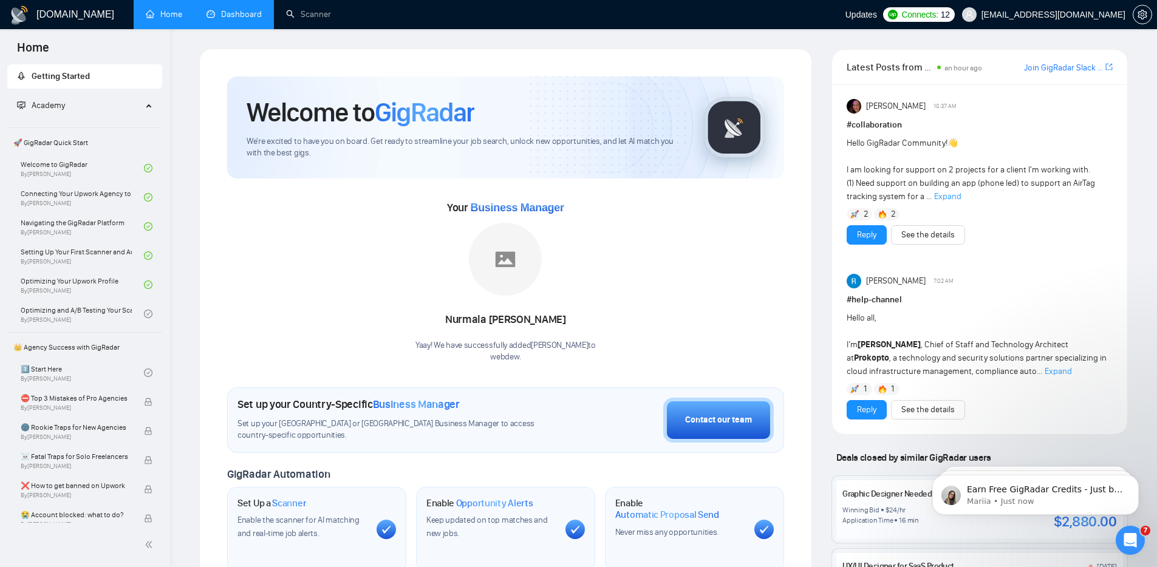
click at [223, 9] on link "Dashboard" at bounding box center [234, 14] width 55 height 10
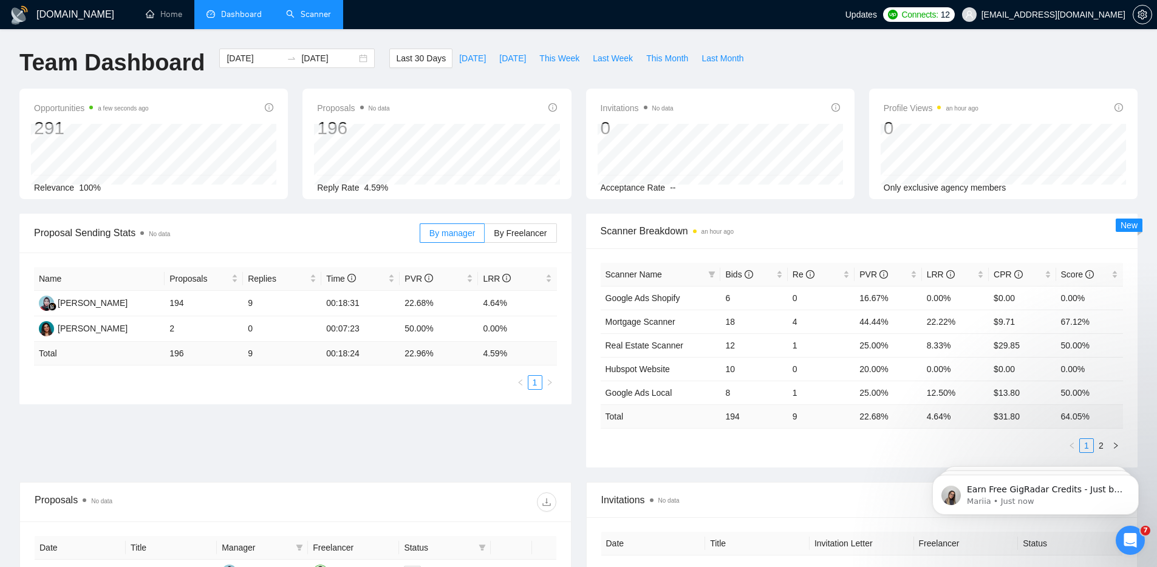
click at [317, 11] on link "Scanner" at bounding box center [308, 14] width 45 height 10
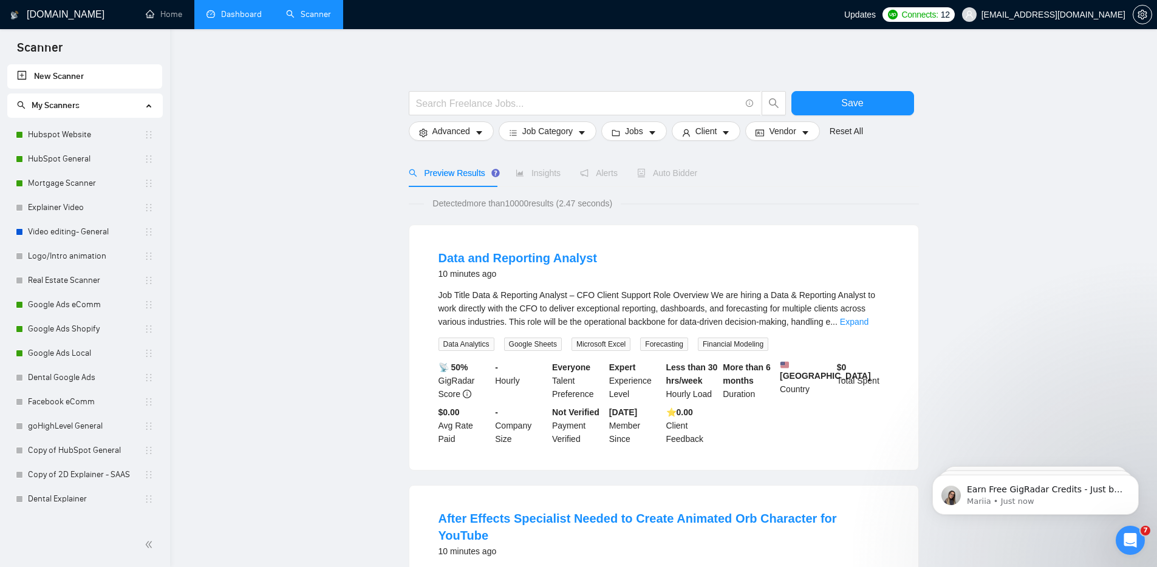
click at [247, 17] on link "Dashboard" at bounding box center [234, 14] width 55 height 10
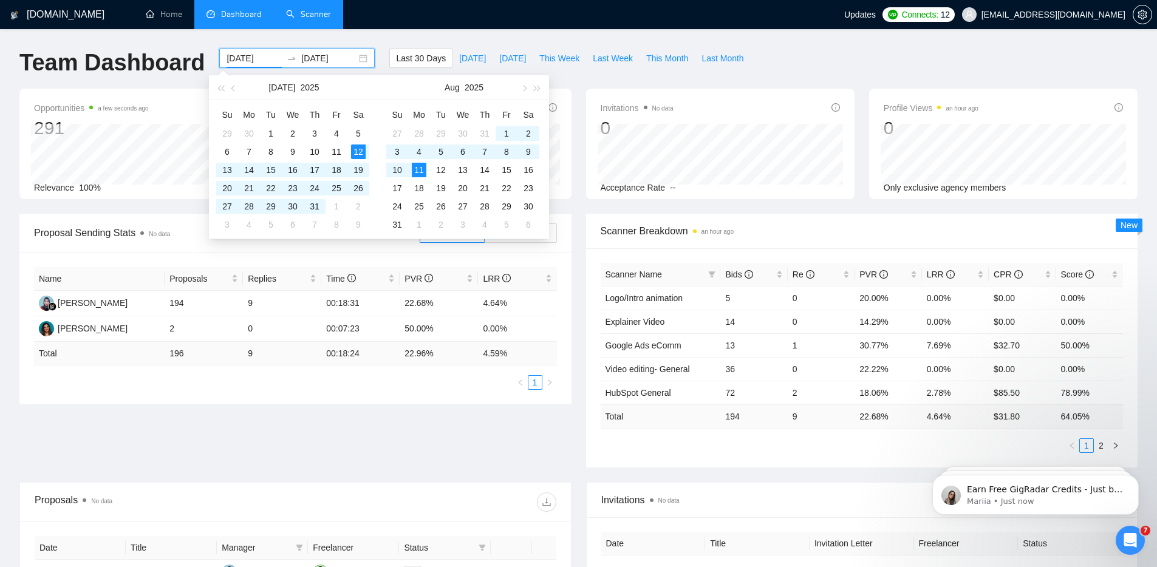
click at [269, 63] on input "[DATE]" at bounding box center [254, 58] width 55 height 13
click at [235, 86] on span "button" at bounding box center [234, 88] width 6 height 6
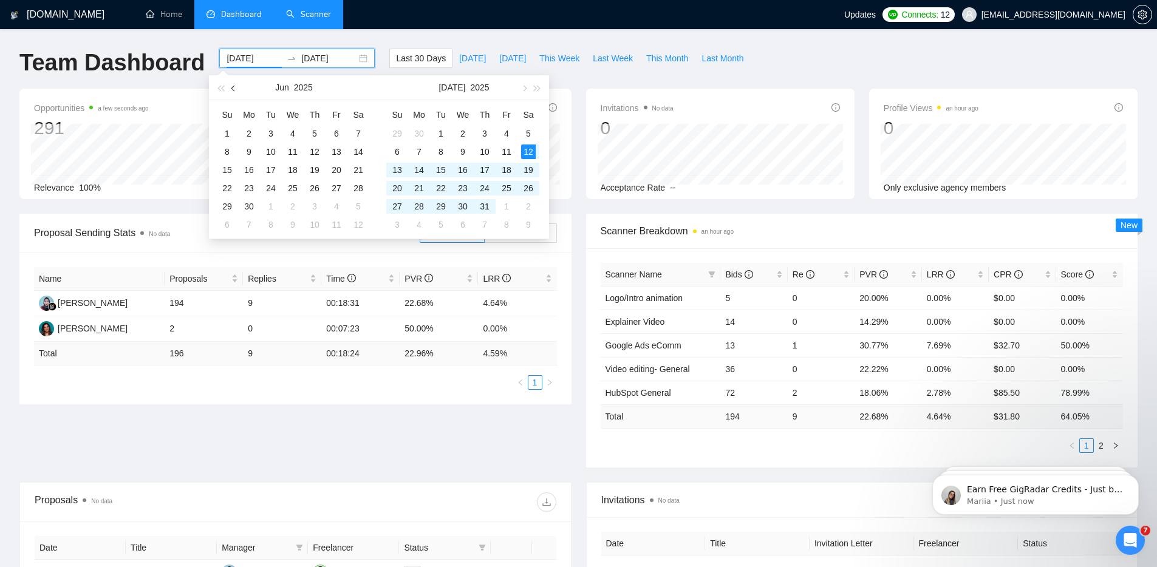
click at [235, 86] on span "button" at bounding box center [234, 88] width 6 height 6
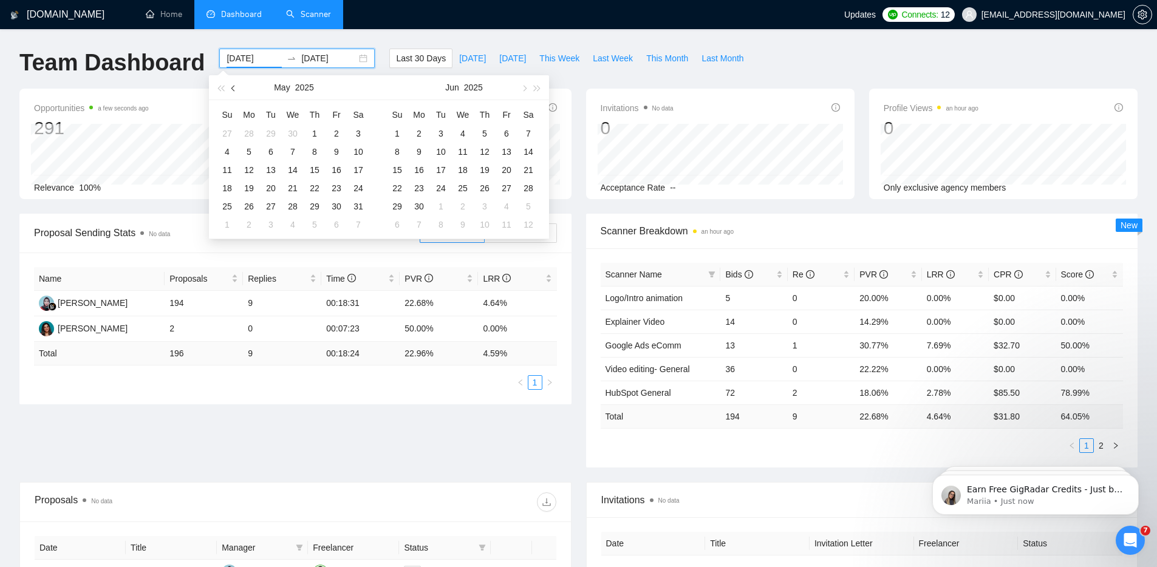
click at [235, 86] on span "button" at bounding box center [234, 88] width 6 height 6
type input "[DATE]"
click at [357, 133] on div "1" at bounding box center [358, 133] width 15 height 15
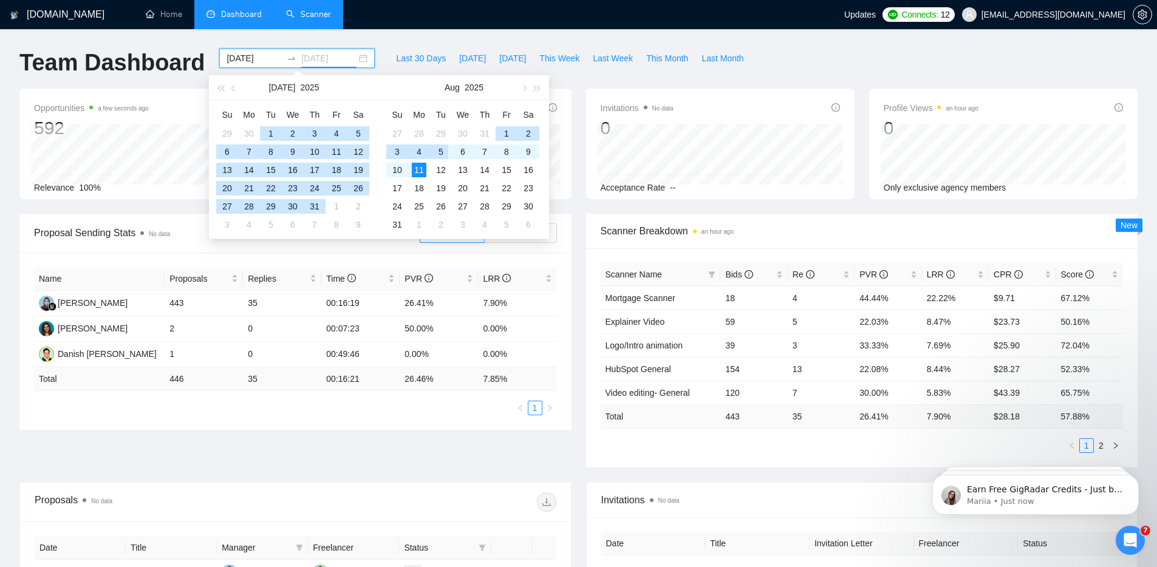
type input "[DATE]"
click at [422, 171] on div "11" at bounding box center [419, 170] width 15 height 15
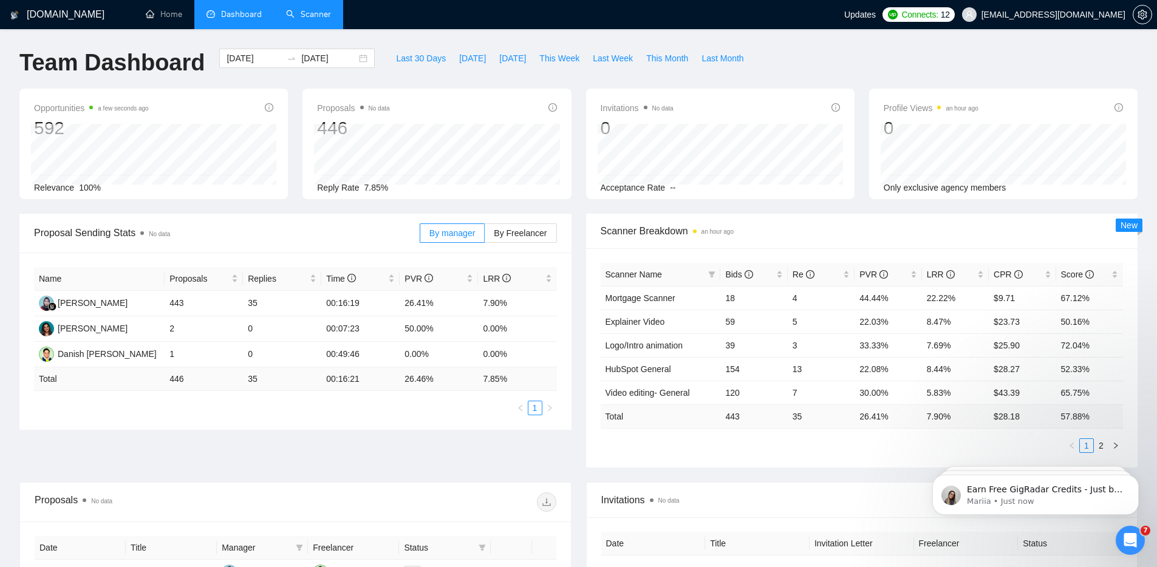
click at [814, 72] on div "Team Dashboard [DATE] [DATE] Last 30 Days [DATE] [DATE] This Week Last Week Thi…" at bounding box center [578, 69] width 1133 height 40
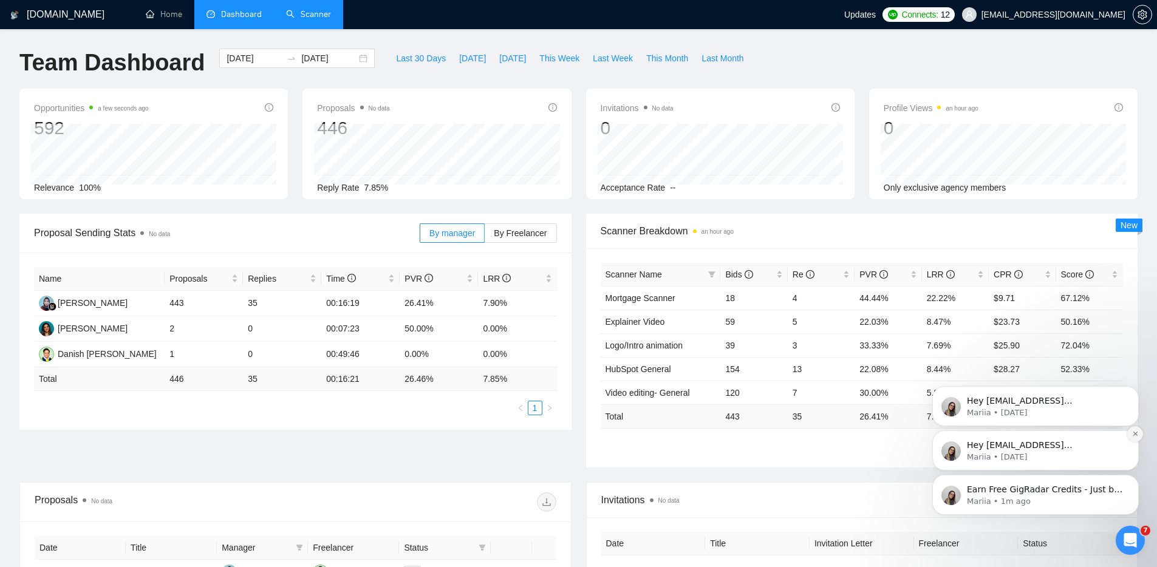
click at [1135, 437] on icon "Dismiss notification" at bounding box center [1135, 434] width 7 height 7
drag, startPoint x: 1135, startPoint y: 436, endPoint x: 1135, endPoint y: 397, distance: 38.9
click at [1135, 436] on icon "Dismiss notification" at bounding box center [1135, 434] width 5 height 5
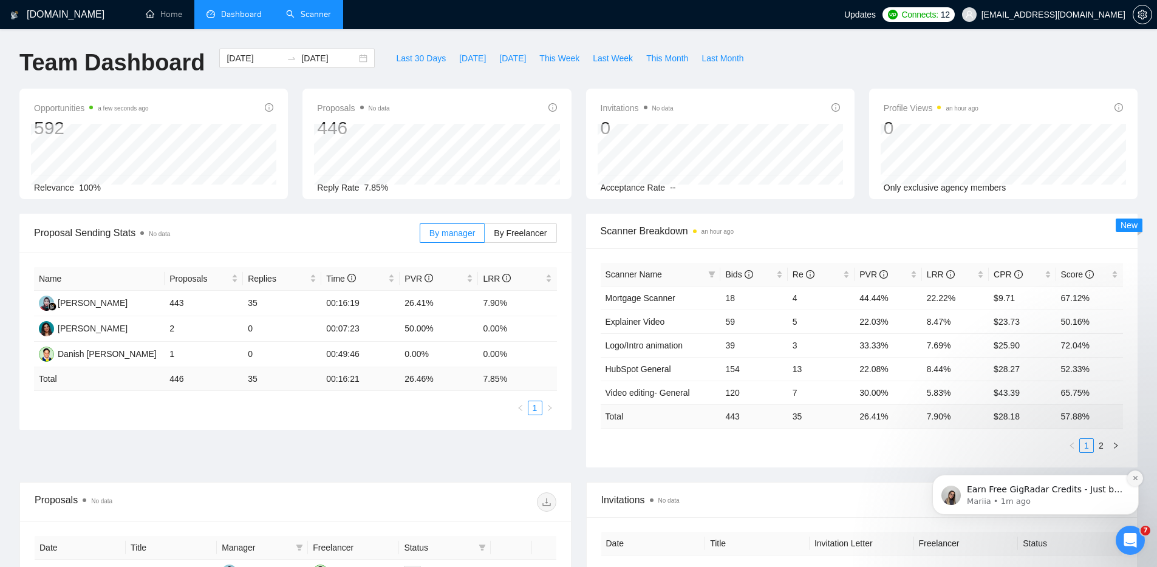
click at [1132, 481] on icon "Dismiss notification" at bounding box center [1135, 478] width 7 height 7
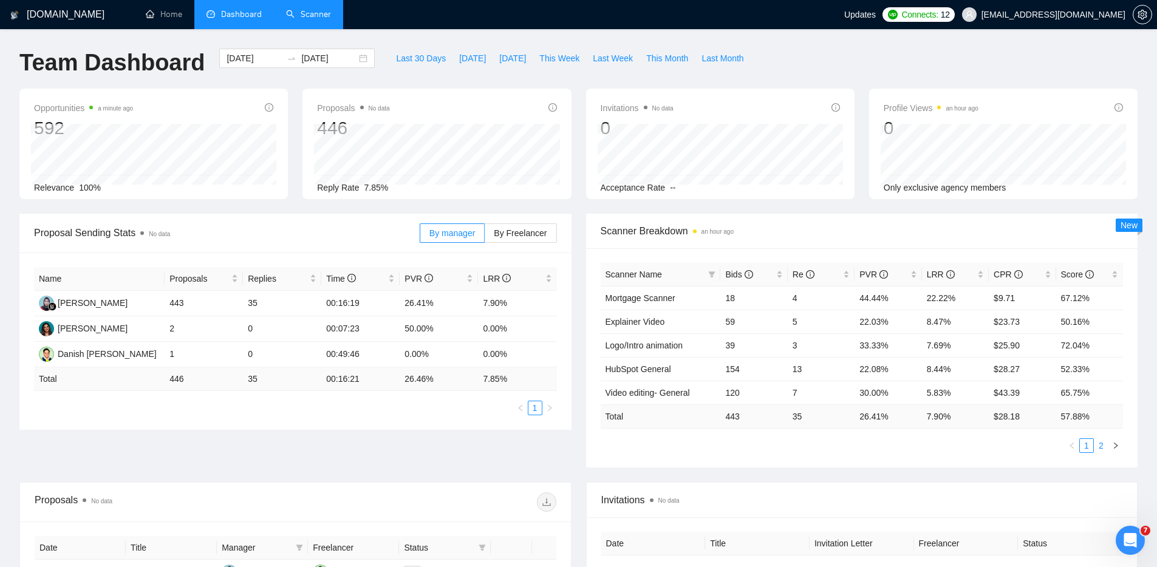
click at [1098, 447] on link "2" at bounding box center [1101, 445] width 13 height 13
click at [1087, 442] on link "1" at bounding box center [1086, 445] width 13 height 13
click at [1098, 448] on link "2" at bounding box center [1101, 445] width 13 height 13
click at [981, 39] on div "[DOMAIN_NAME] Home Dashboard Scanner Updates Connects: 12 [EMAIL_ADDRESS][DOMAI…" at bounding box center [578, 481] width 1157 height 963
